Goal: Task Accomplishment & Management: Manage account settings

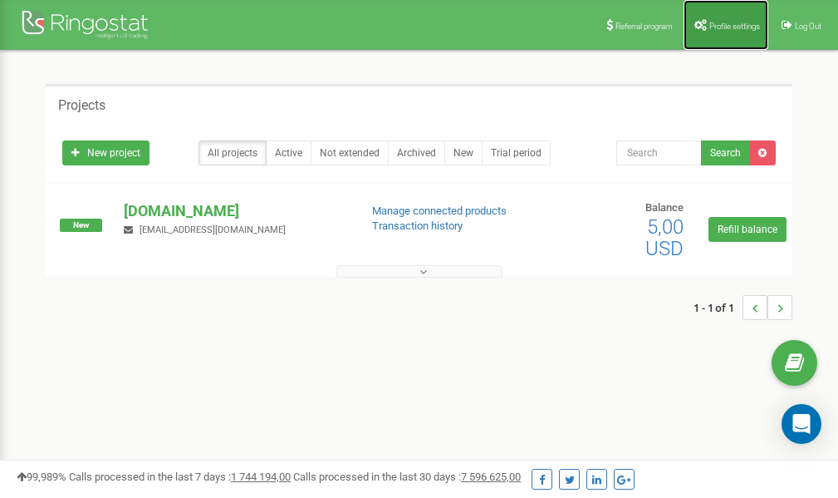
click at [719, 22] on span "Profile settings" at bounding box center [734, 26] width 51 height 9
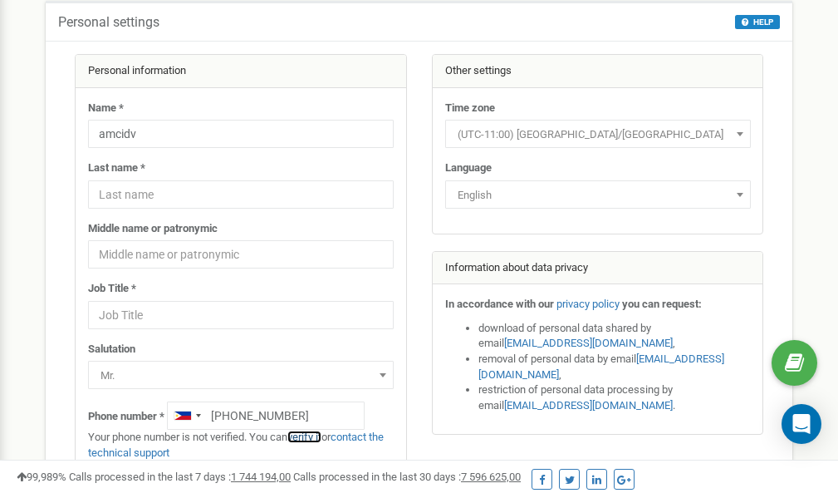
click at [312, 436] on link "verify it" at bounding box center [304, 436] width 34 height 12
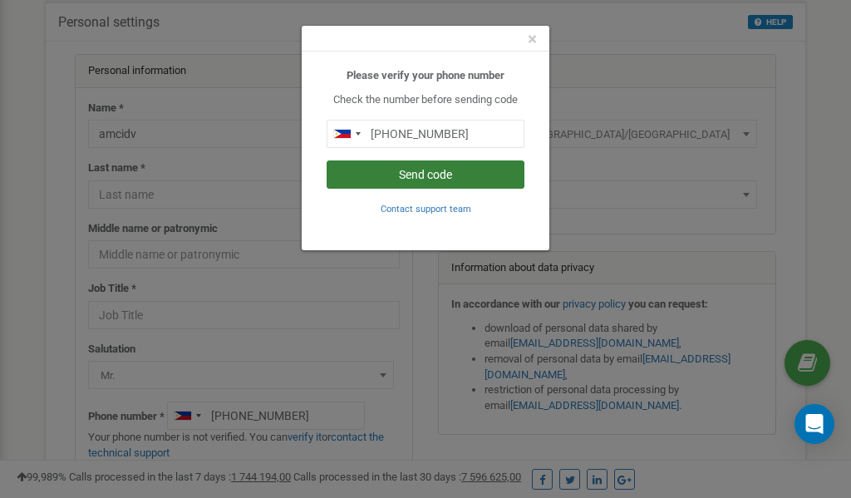
click at [437, 176] on button "Send code" at bounding box center [425, 174] width 198 height 28
